Goal: Check status: Check status

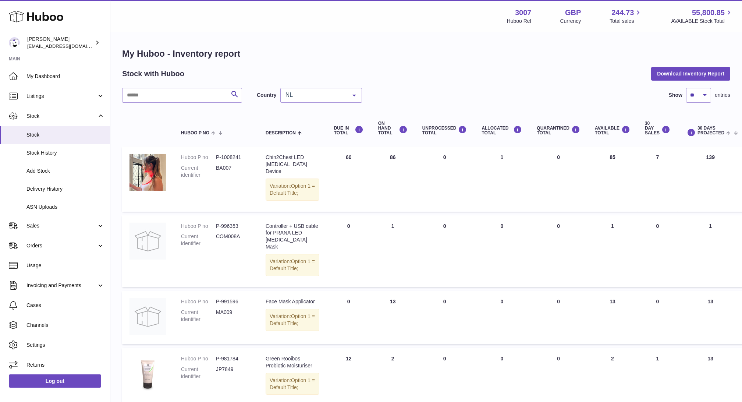
click at [242, 74] on div "Stock with Huboo Download Inventory Report" at bounding box center [426, 73] width 608 height 13
click at [51, 227] on span "Sales" at bounding box center [62, 225] width 70 height 7
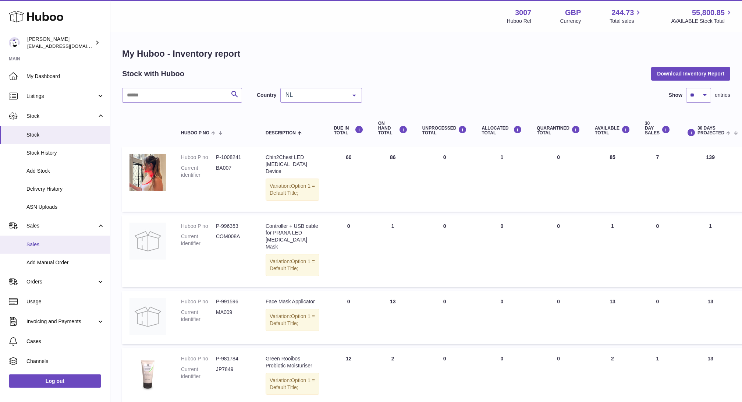
click at [50, 240] on link "Sales" at bounding box center [55, 245] width 110 height 18
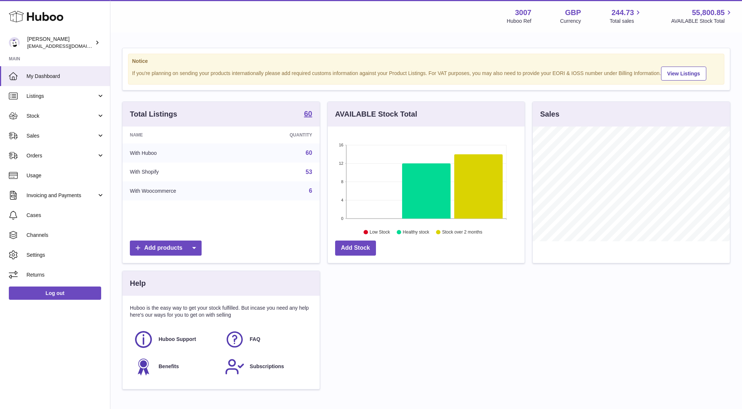
scroll to position [114, 197]
click at [50, 240] on link "Channels" at bounding box center [55, 235] width 110 height 20
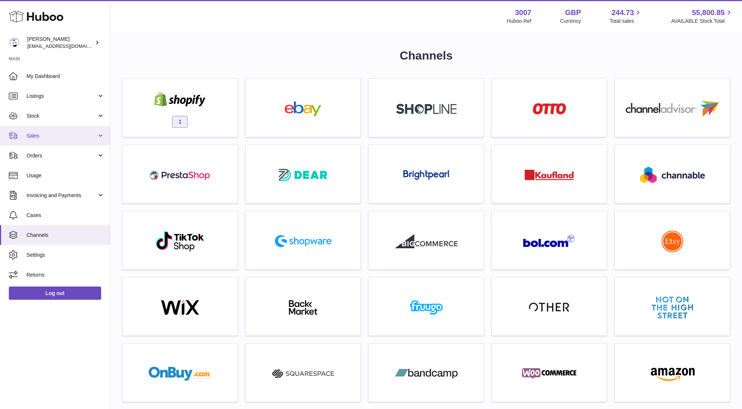
click at [45, 135] on span "Sales" at bounding box center [62, 136] width 70 height 7
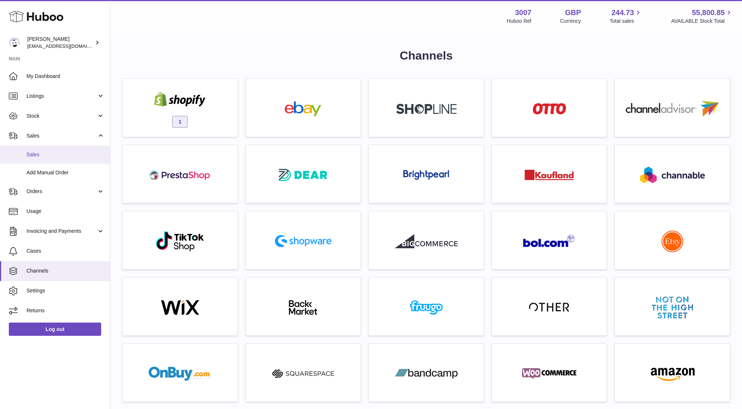
click at [46, 151] on link "Sales" at bounding box center [55, 155] width 110 height 18
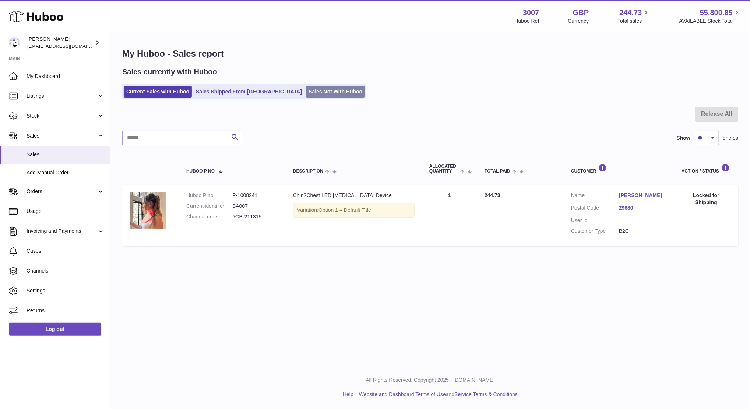
click at [306, 94] on link "Sales Not With Huboo" at bounding box center [335, 92] width 59 height 12
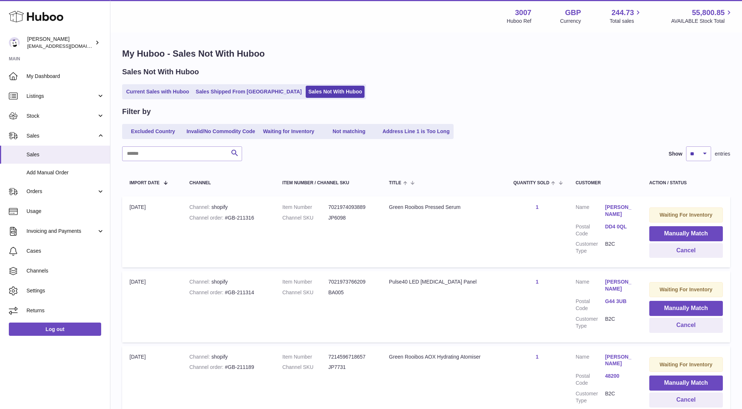
click at [356, 138] on ul "Excluded Country Invalid/No Commodity Code Waiting for Inventory Not matching A…" at bounding box center [288, 131] width 332 height 15
click at [288, 129] on link "Waiting for Inventory" at bounding box center [289, 132] width 59 height 12
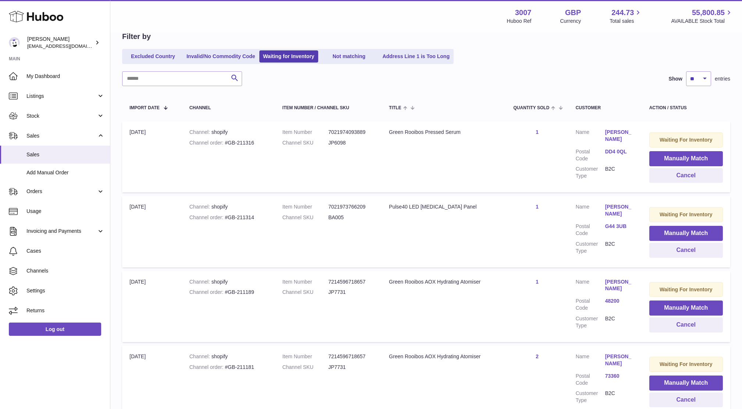
scroll to position [91, 0]
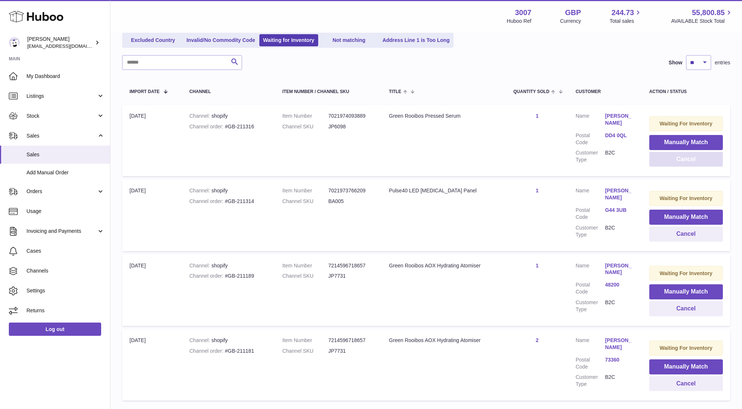
click at [674, 163] on button "Cancel" at bounding box center [687, 159] width 74 height 15
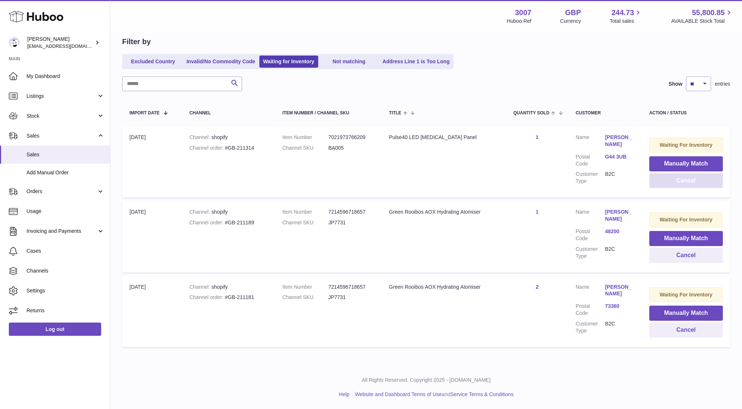
scroll to position [69, 0]
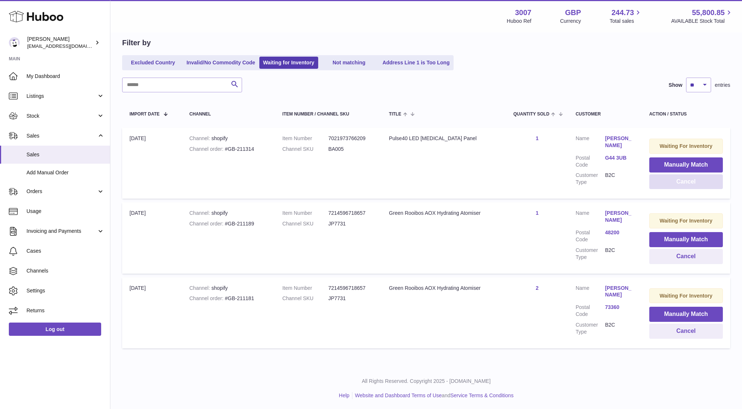
click at [667, 184] on button "Cancel" at bounding box center [687, 181] width 74 height 15
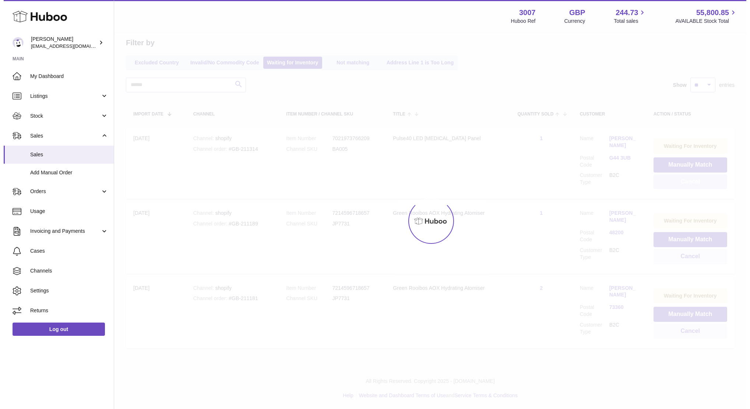
scroll to position [0, 0]
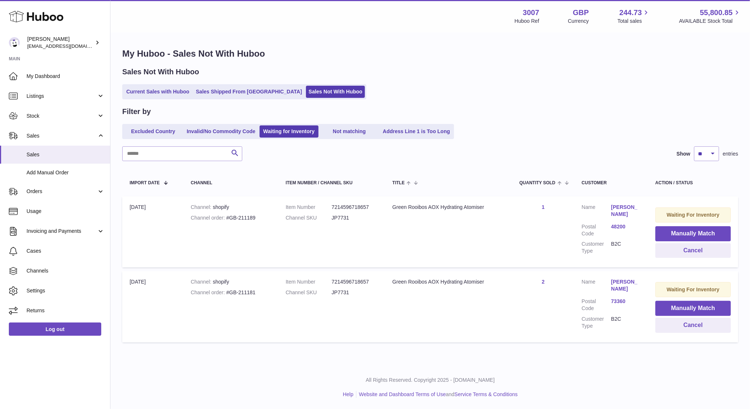
click at [217, 79] on div "Sales Not With Huboo Current Sales with Huboo Sales Shipped From Huboo Sales No…" at bounding box center [430, 83] width 616 height 32
click at [219, 104] on div "My Huboo - Sales Not With Huboo Sales Not With Huboo Current Sales with Huboo S…" at bounding box center [429, 197] width 639 height 328
click at [212, 92] on link "Sales Shipped From [GEOGRAPHIC_DATA]" at bounding box center [248, 92] width 111 height 12
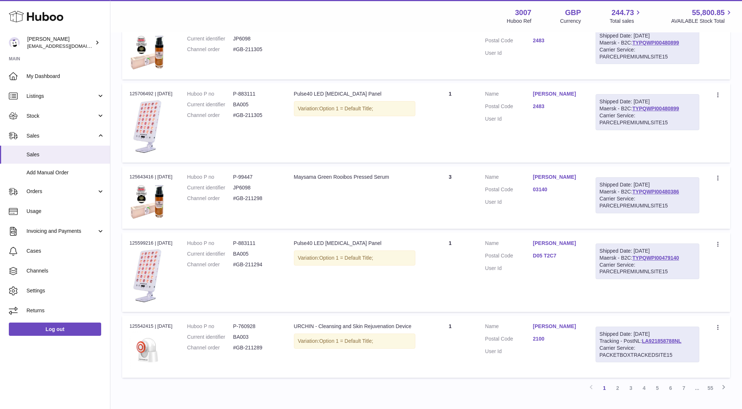
scroll to position [492, 0]
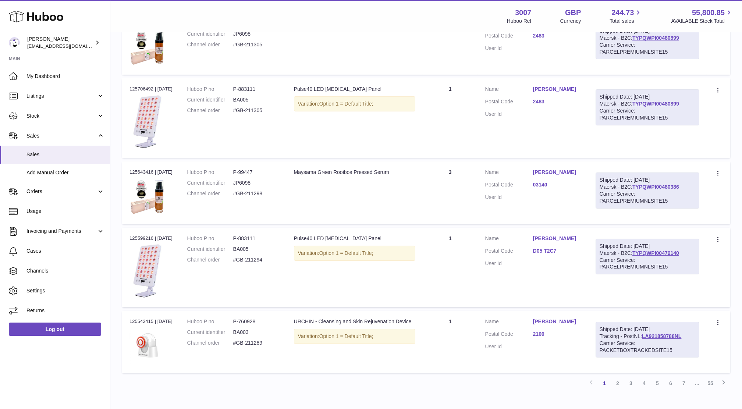
click at [651, 185] on link "TYPQWPI00480386" at bounding box center [656, 187] width 47 height 6
click at [652, 105] on link "TYPQWPI00480899" at bounding box center [656, 104] width 47 height 6
